Goal: Manage account settings

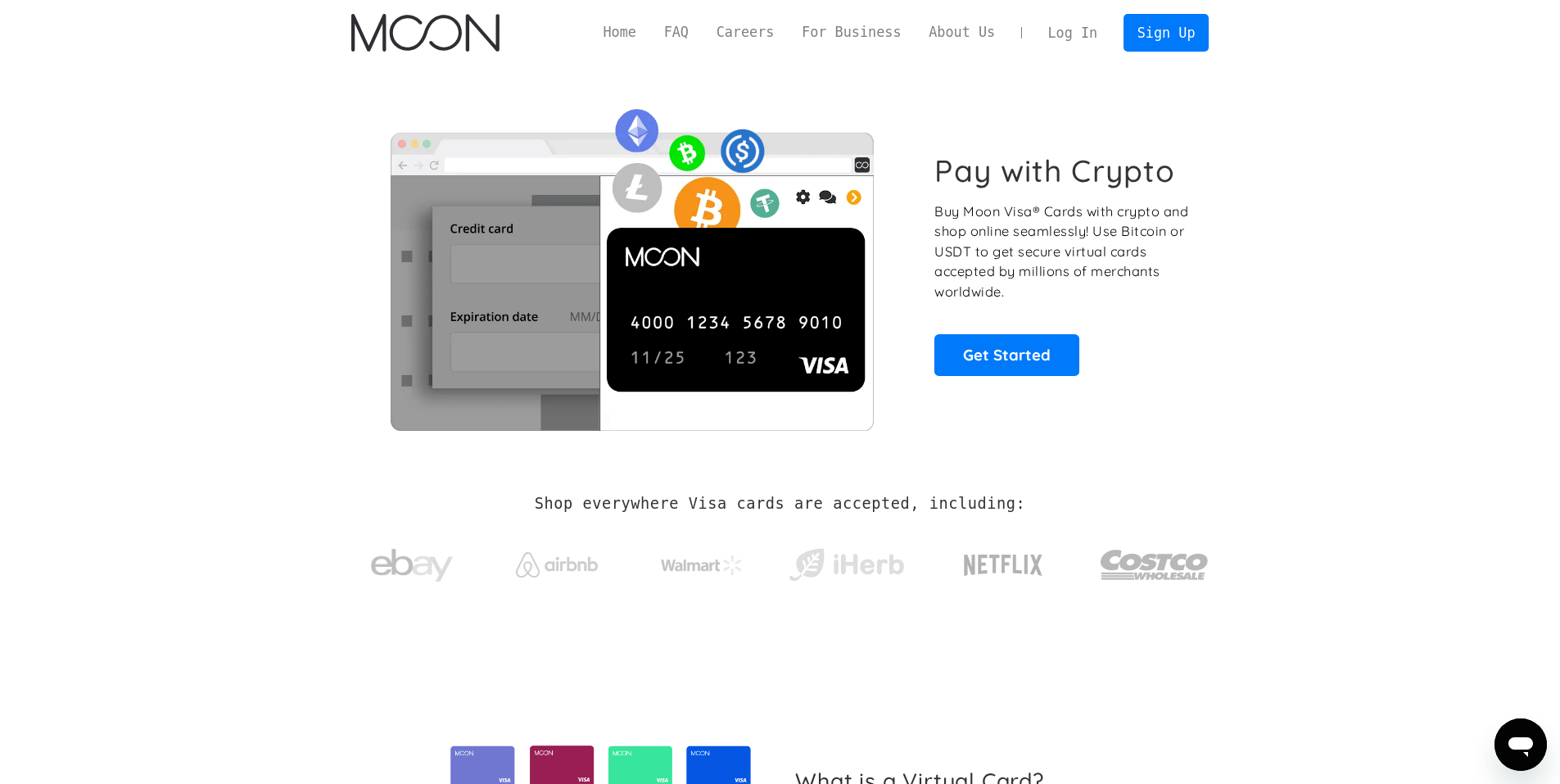
click at [1067, 40] on link "Log In" at bounding box center [1073, 33] width 77 height 36
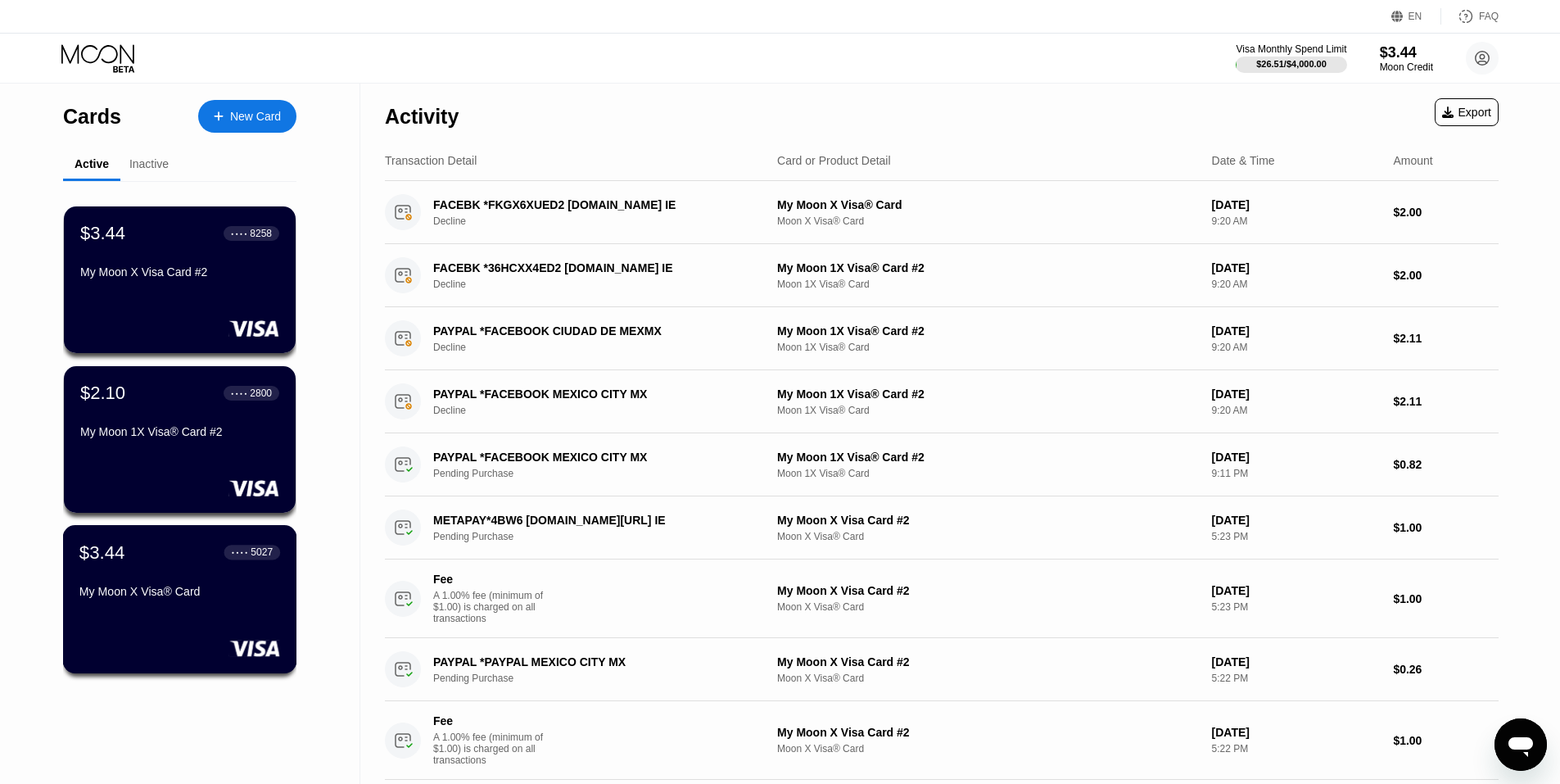
click at [221, 554] on div "$3.44 ● ● ● ● 5027" at bounding box center [180, 552] width 201 height 21
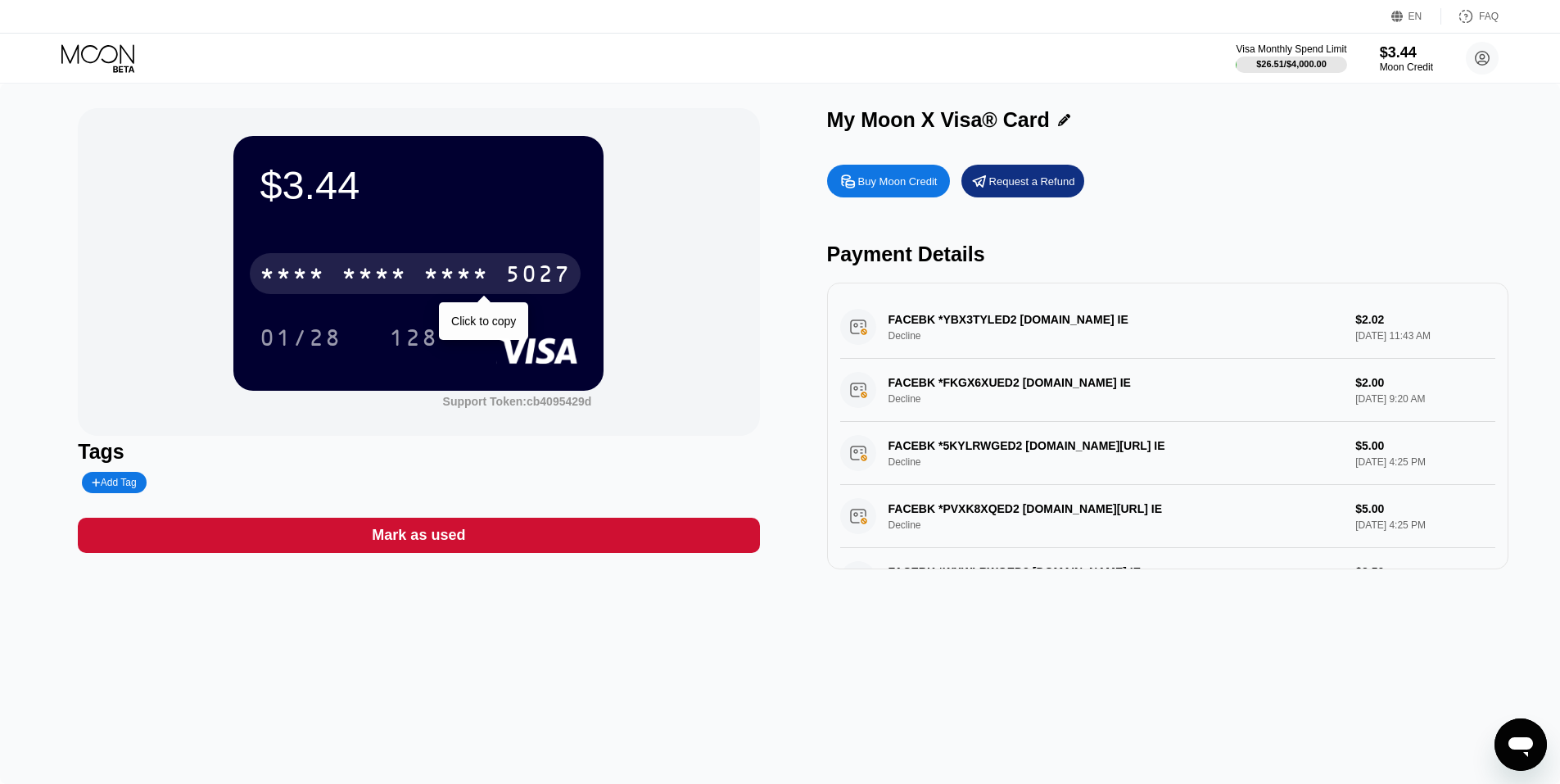
click at [430, 268] on div "* * * *" at bounding box center [456, 276] width 65 height 27
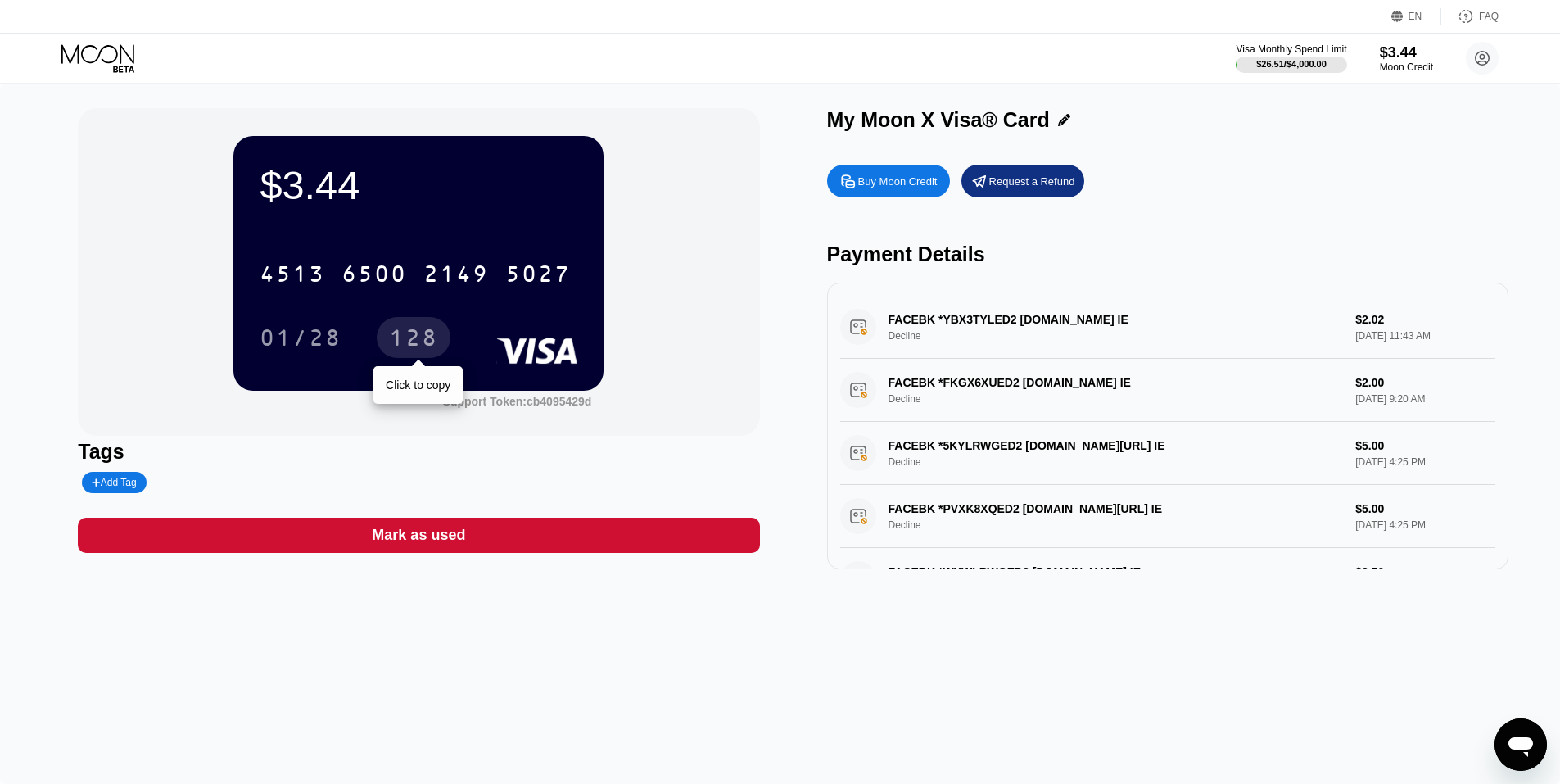
click at [395, 334] on div "128" at bounding box center [413, 340] width 49 height 27
click at [121, 54] on icon at bounding box center [98, 54] width 73 height 19
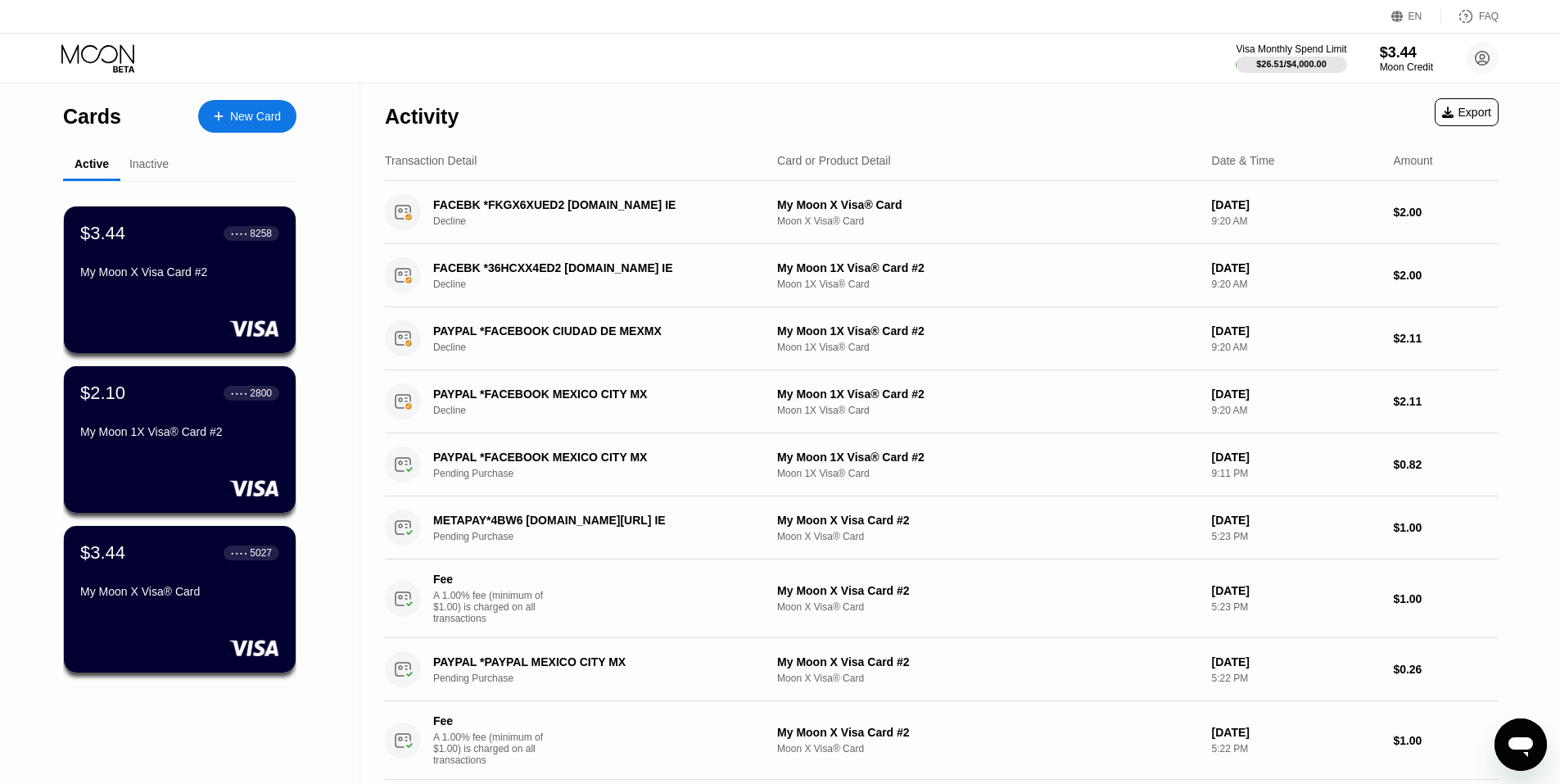
click at [172, 285] on div "My Moon X Visa Card #2" at bounding box center [180, 275] width 199 height 20
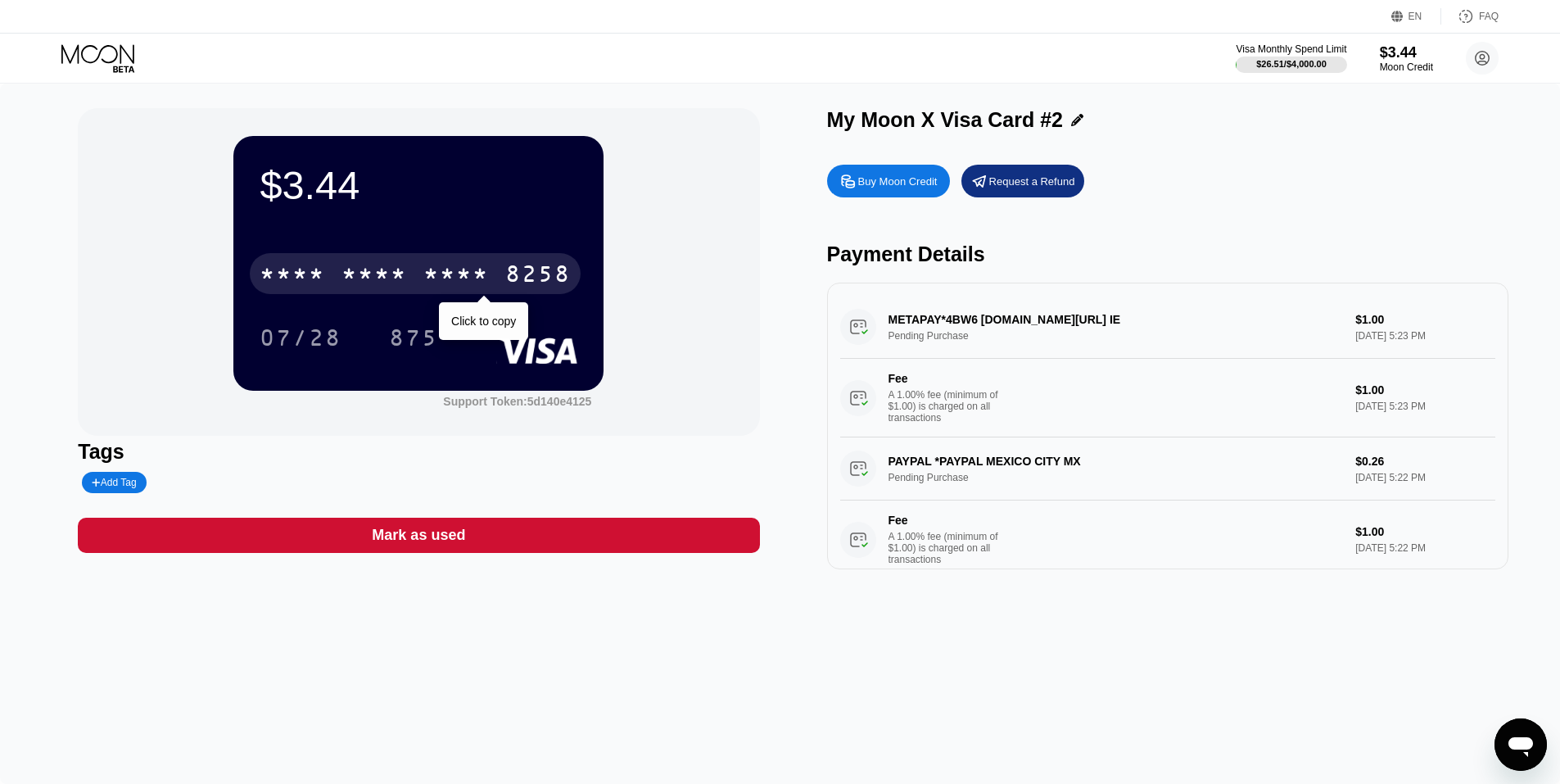
click at [525, 280] on div "8258" at bounding box center [538, 276] width 65 height 27
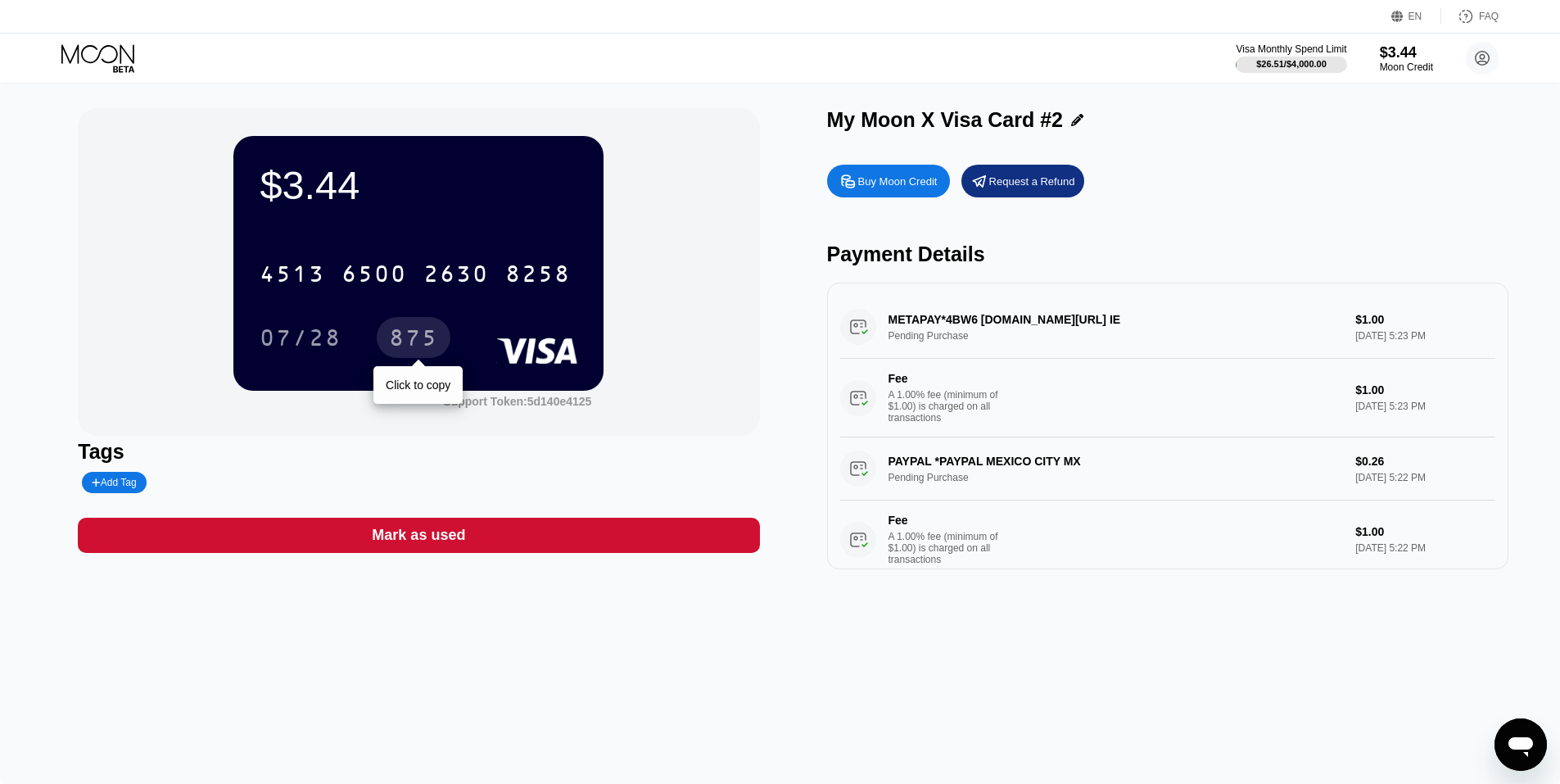
click at [406, 337] on div "875" at bounding box center [413, 340] width 49 height 27
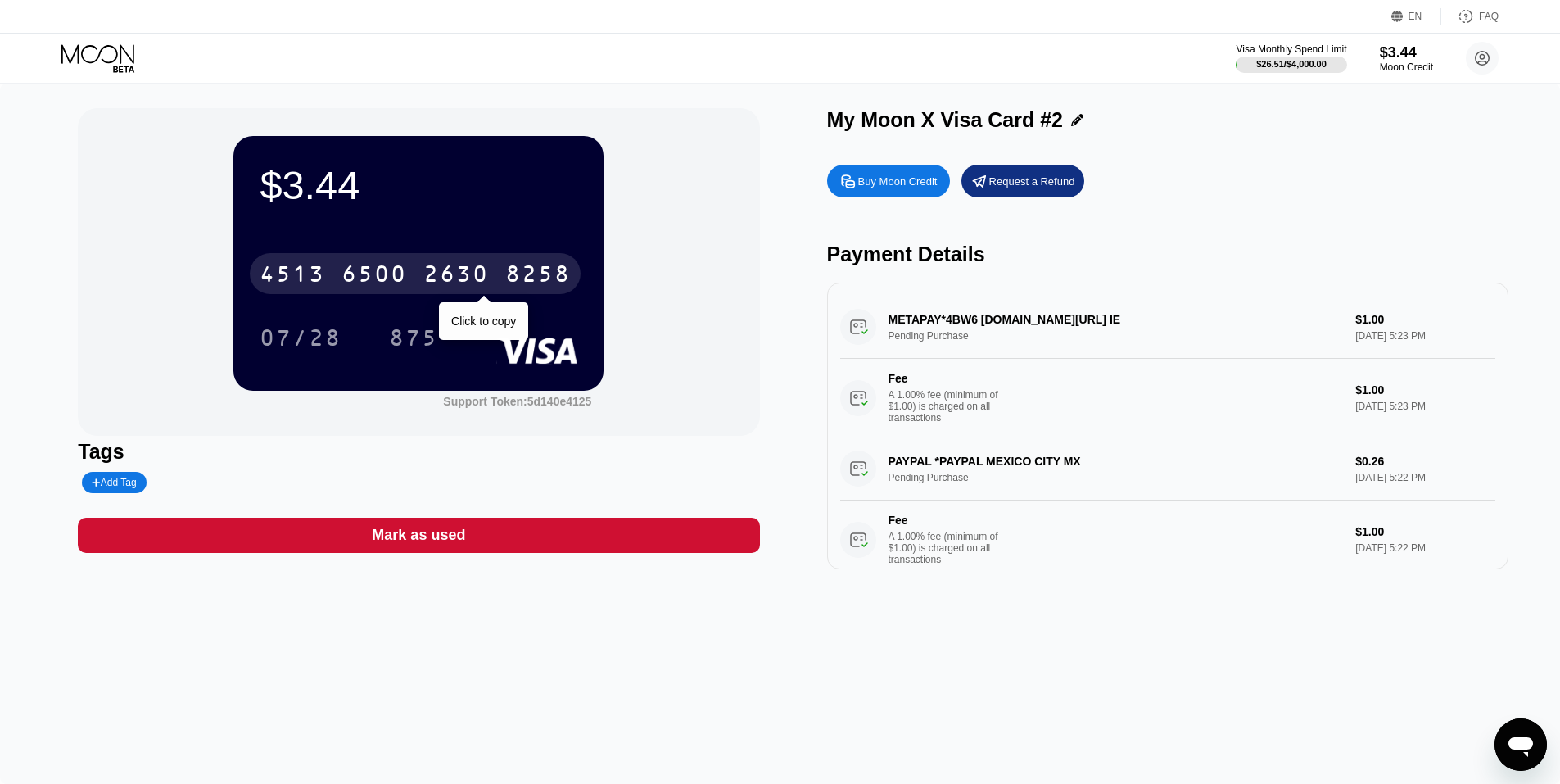
click at [464, 280] on div "2630" at bounding box center [456, 276] width 65 height 27
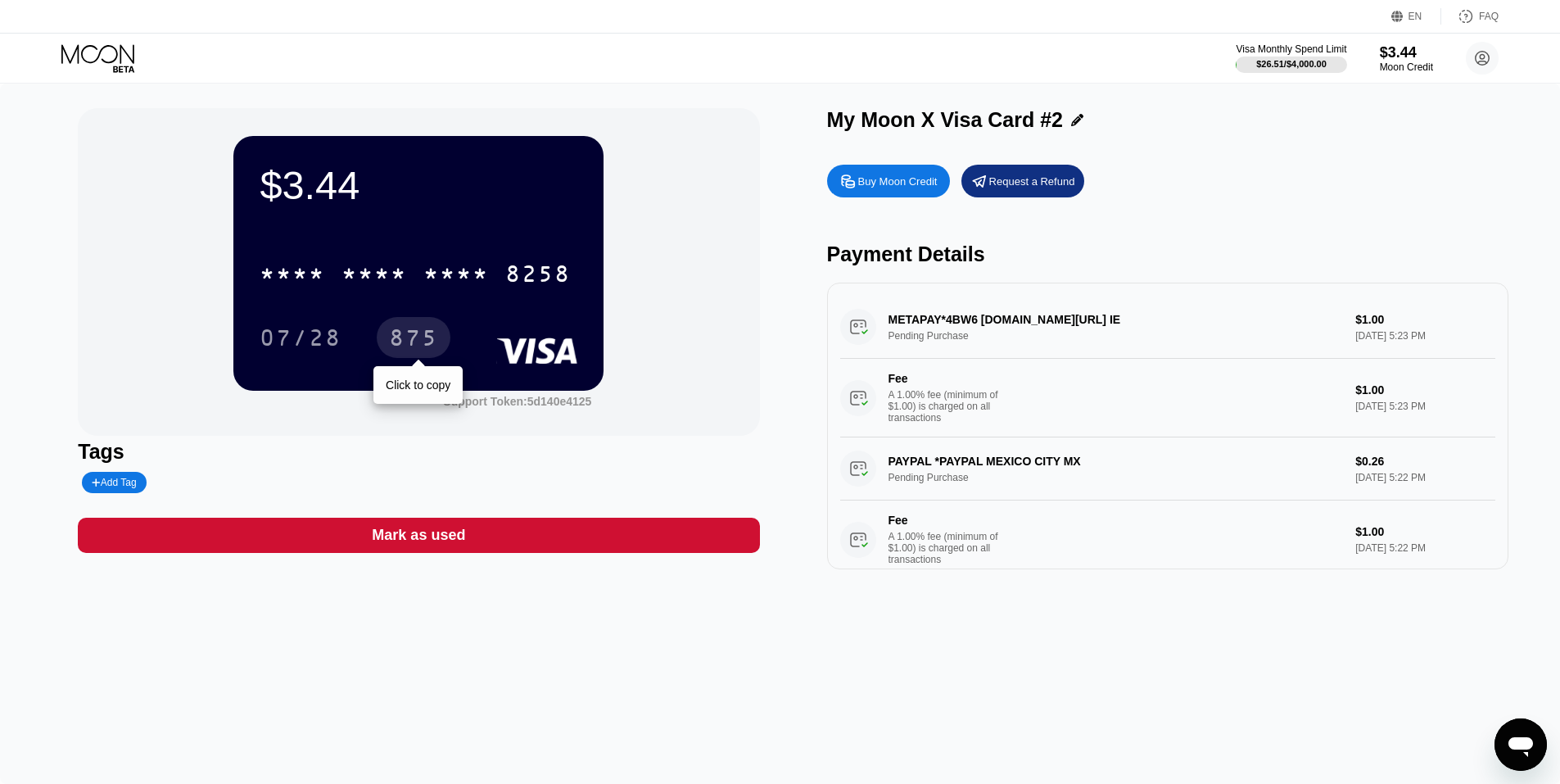
click at [398, 342] on div "875" at bounding box center [413, 340] width 49 height 27
click at [79, 54] on icon at bounding box center [98, 54] width 73 height 19
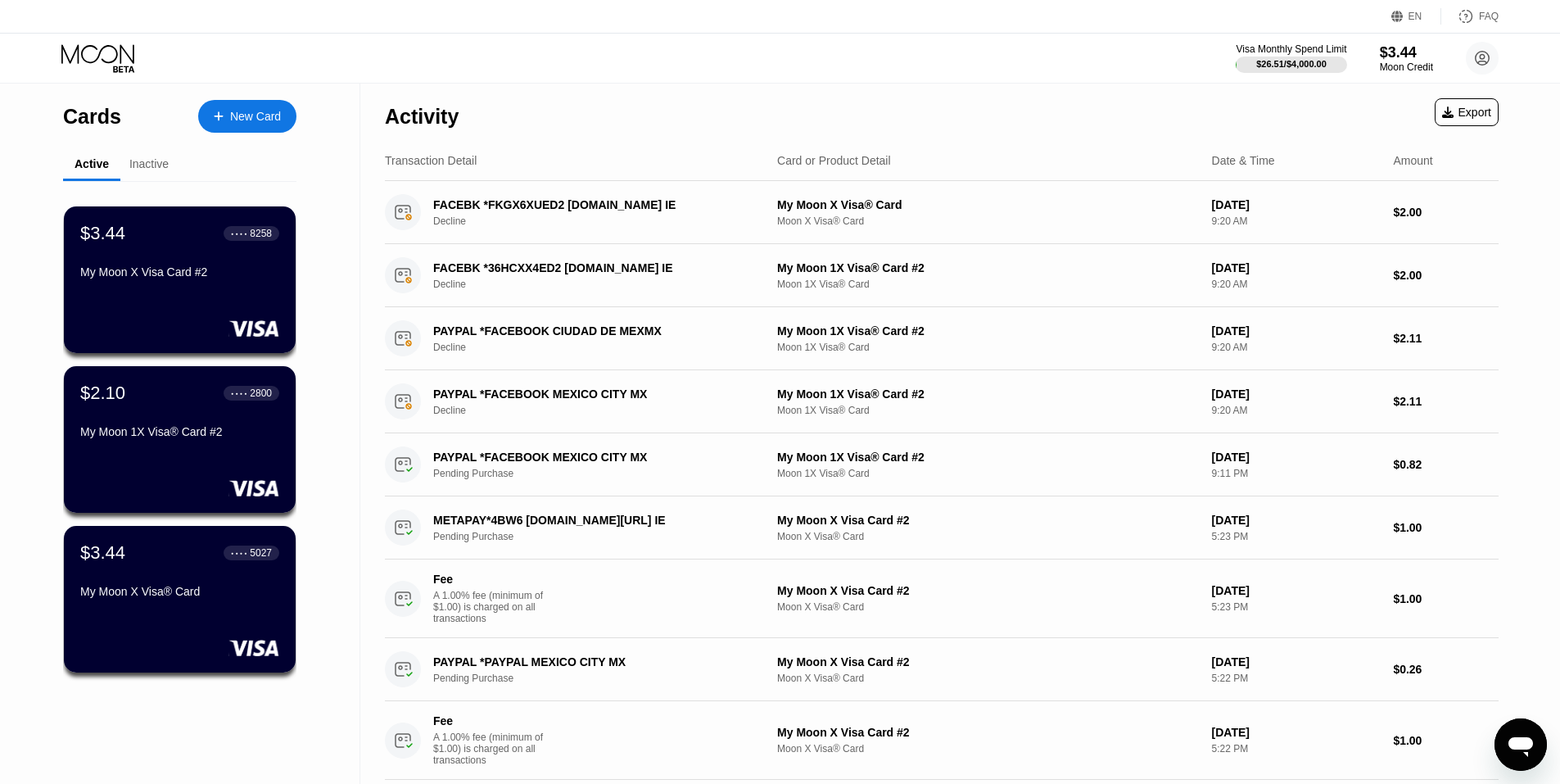
click at [560, 105] on div "Activity Export" at bounding box center [942, 112] width 1114 height 57
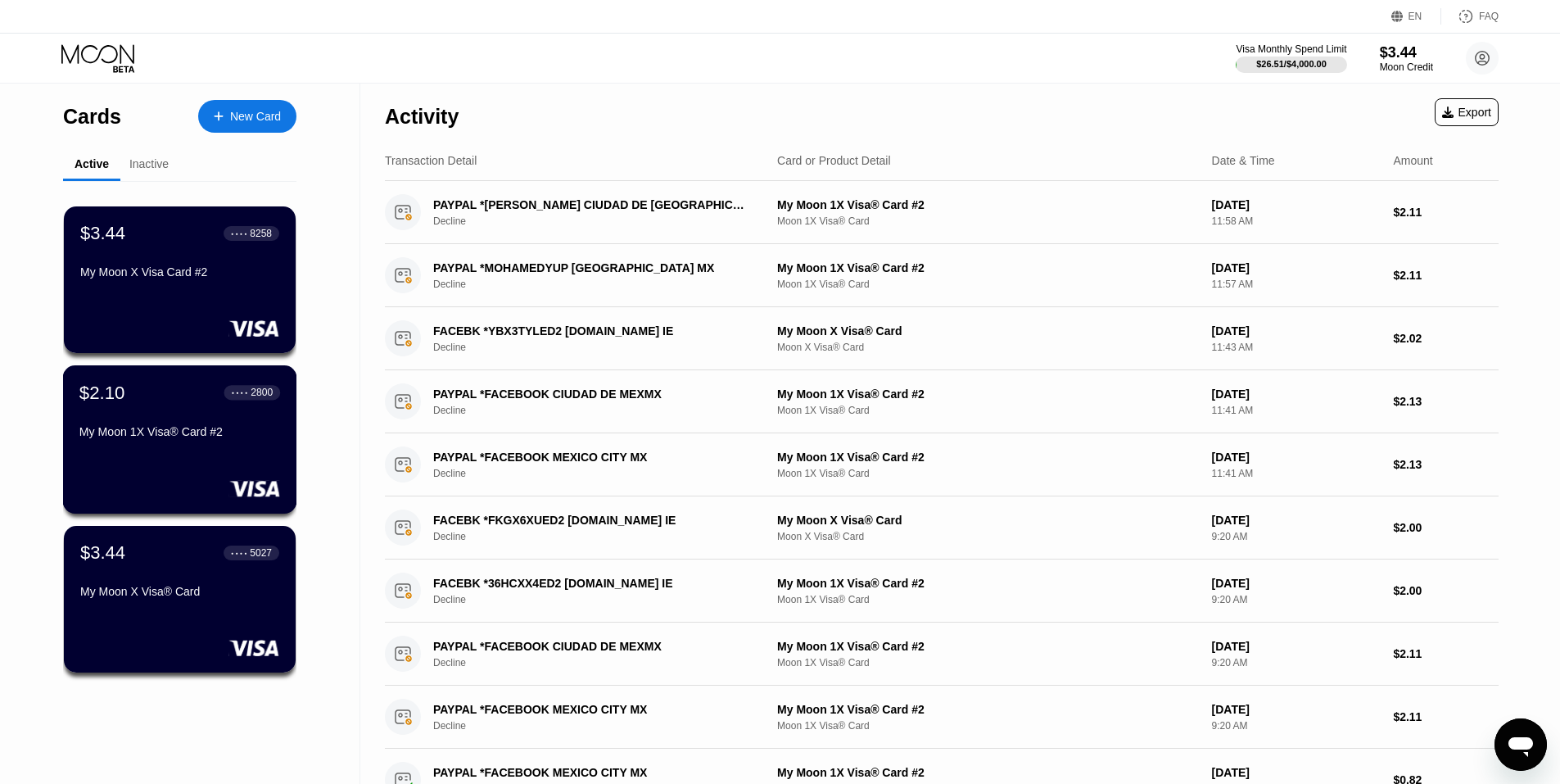
click at [249, 468] on div "$2.10 ● ● ● ● 2800 My Moon 1X Visa® Card #2" at bounding box center [180, 439] width 234 height 148
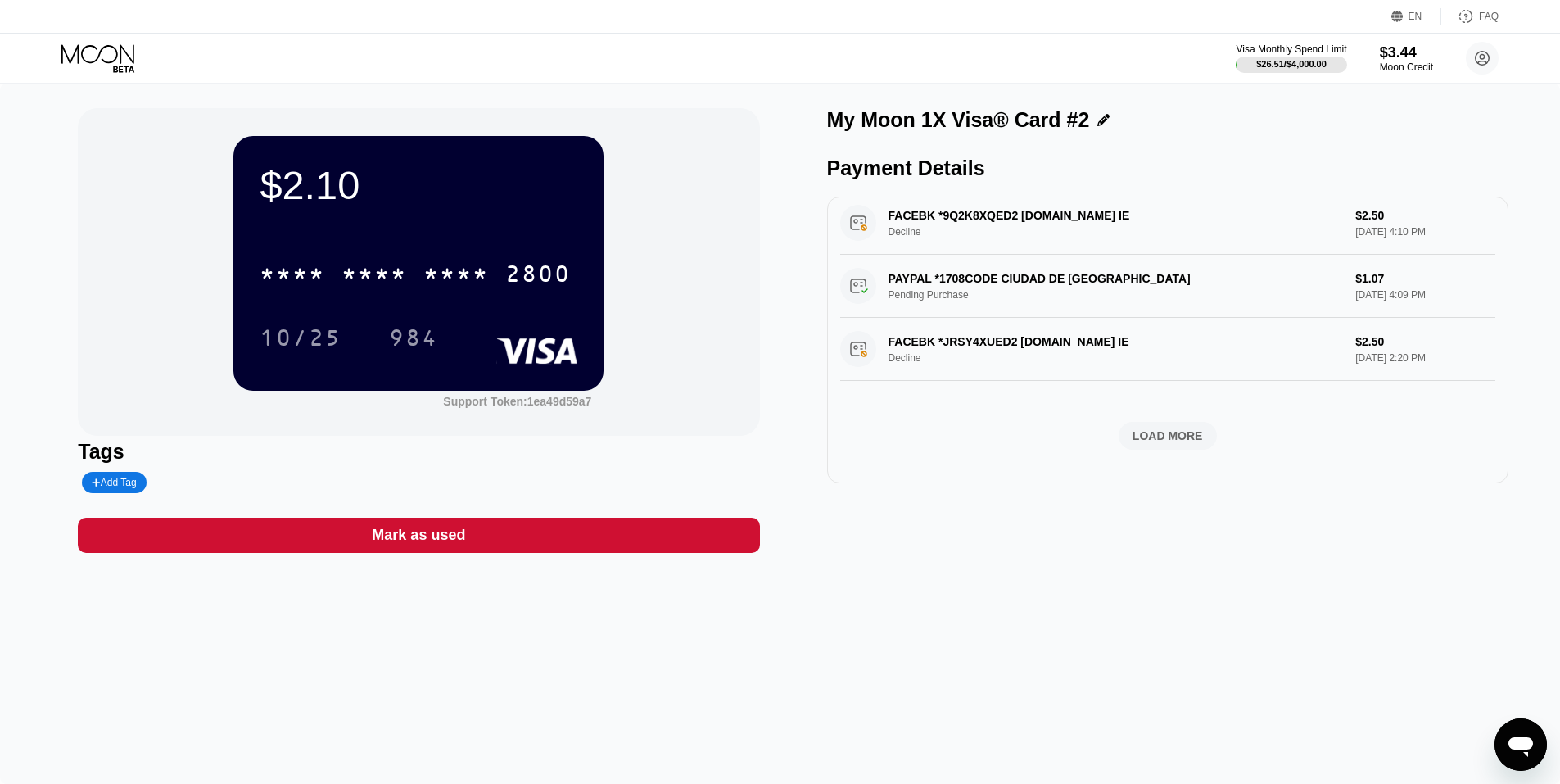
scroll to position [597, 0]
click at [84, 75] on div "Visa Monthly Spend Limit $26.51 / $4,000.00 $3.44 Moon Credit Mohamed Zandar yu…" at bounding box center [780, 58] width 1560 height 49
click at [91, 59] on icon at bounding box center [100, 59] width 76 height 28
